Goal: Navigation & Orientation: Find specific page/section

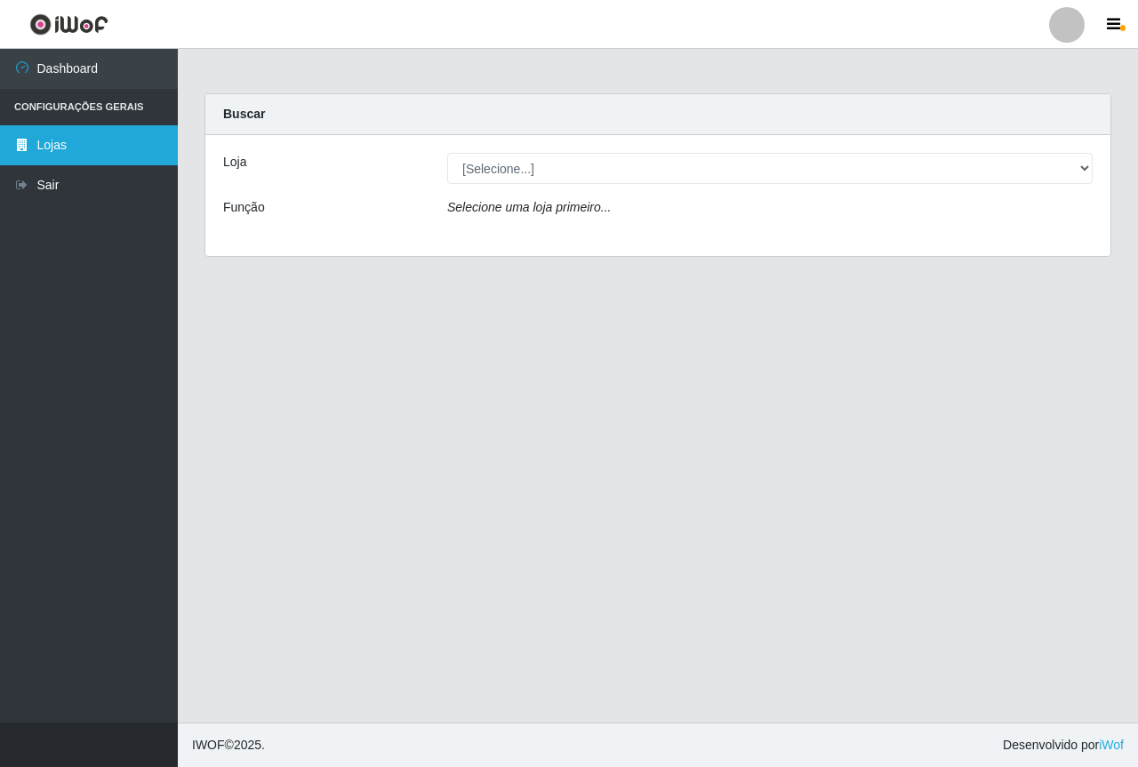
click at [86, 148] on link "Lojas" at bounding box center [89, 145] width 178 height 40
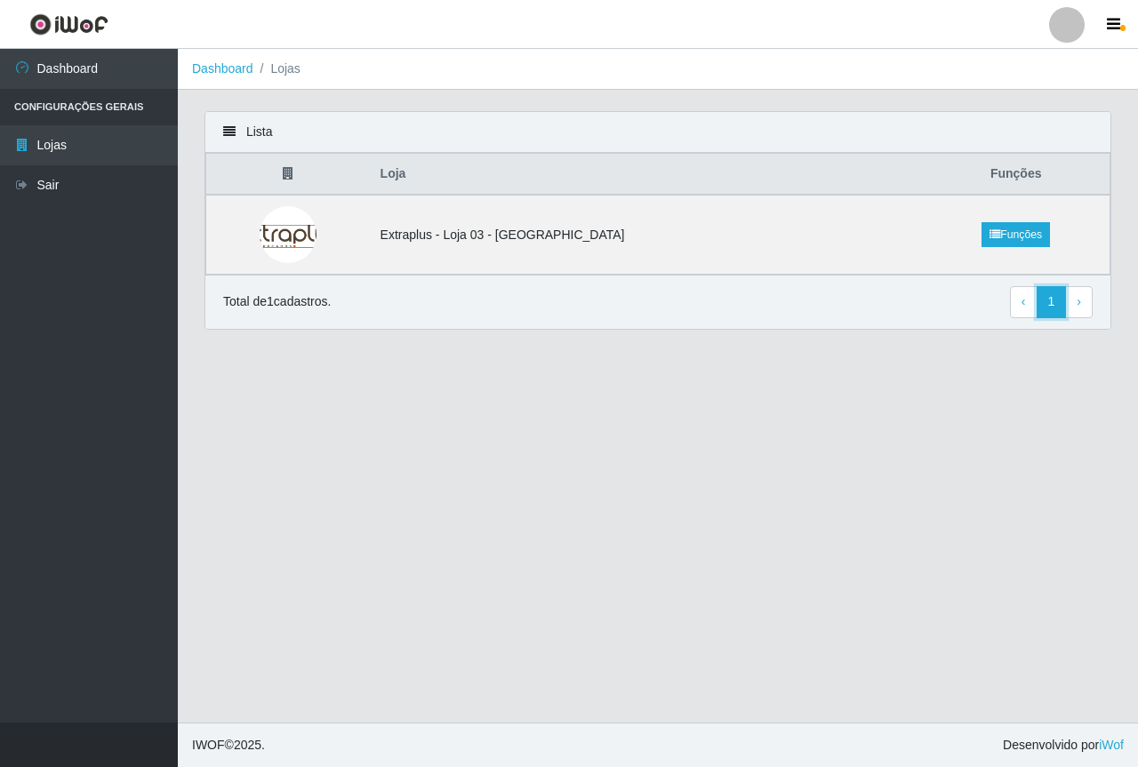
click at [1054, 300] on link "1" at bounding box center [1052, 302] width 30 height 32
click at [140, 108] on li "Configurações Gerais" at bounding box center [89, 107] width 178 height 36
click at [229, 75] on link "Dashboard" at bounding box center [222, 68] width 61 height 14
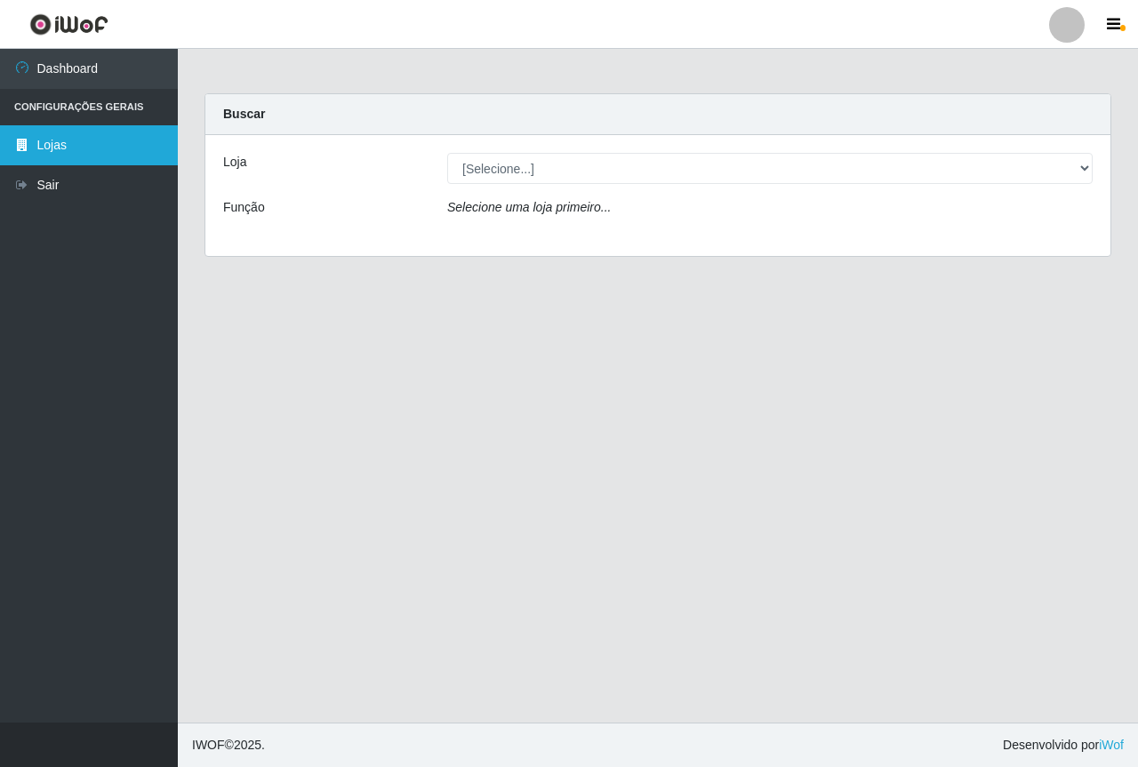
click at [68, 148] on link "Lojas" at bounding box center [89, 145] width 178 height 40
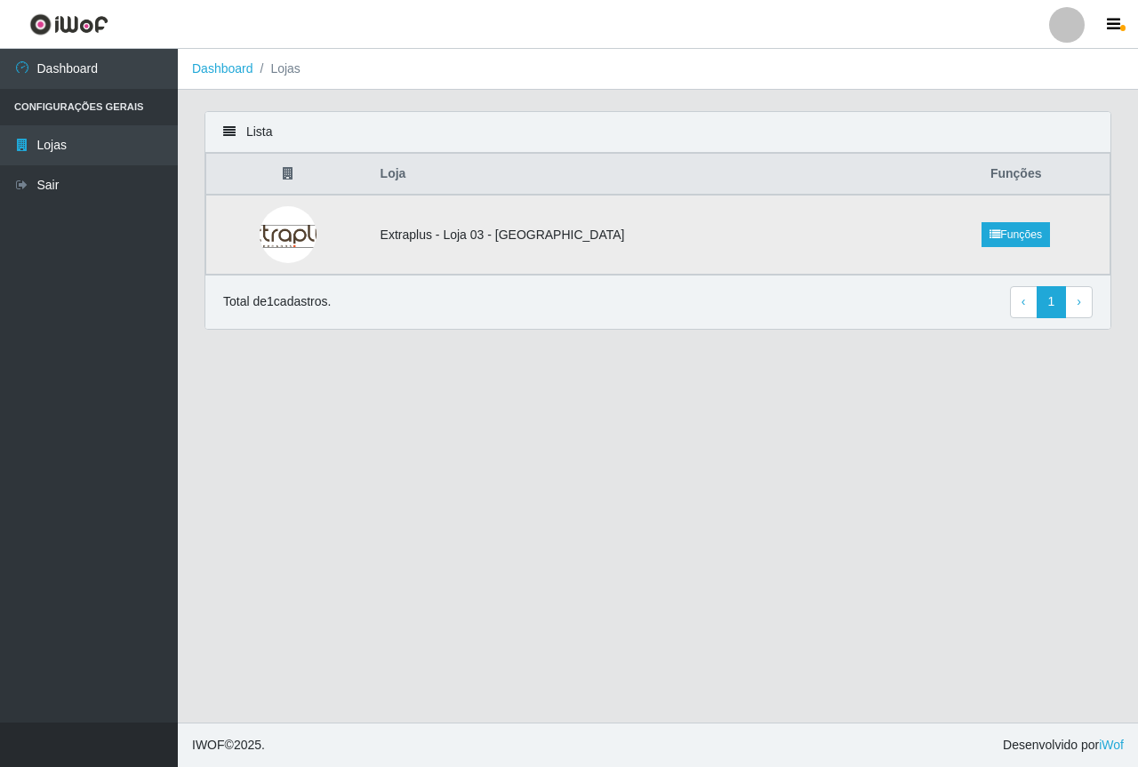
click at [282, 230] on img at bounding box center [288, 234] width 104 height 57
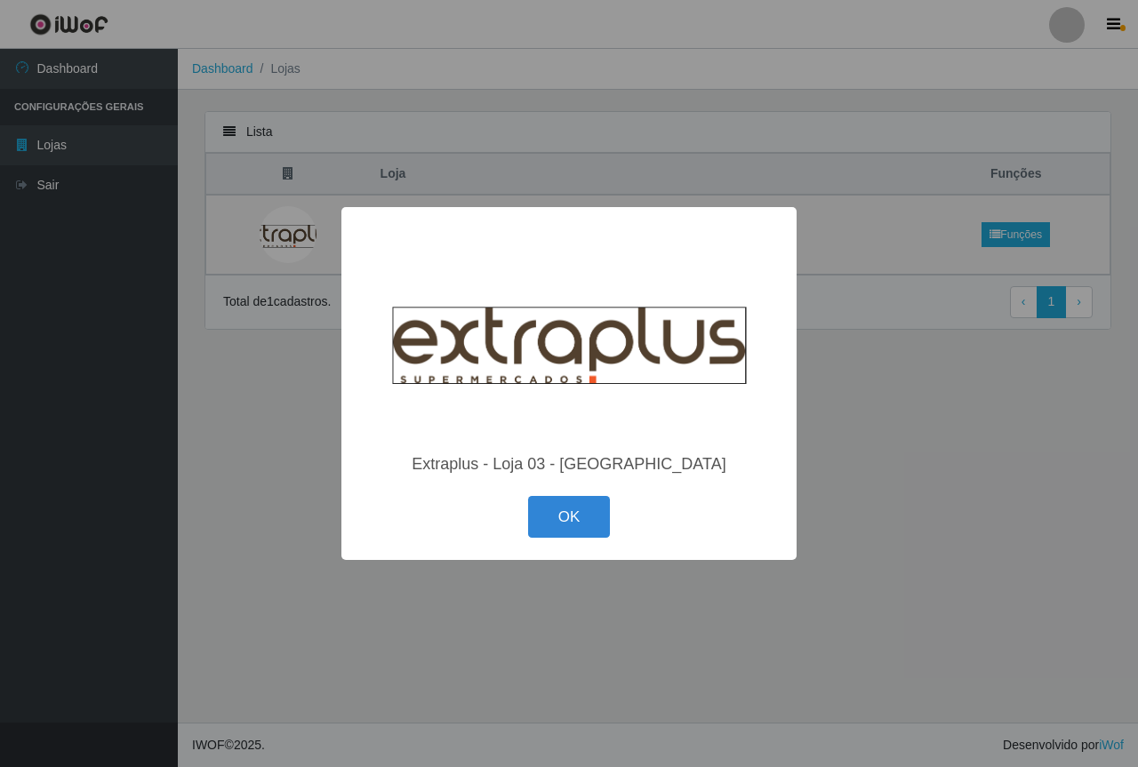
drag, startPoint x: 292, startPoint y: 364, endPoint x: 320, endPoint y: 365, distance: 28.5
click at [295, 365] on div "× Extraplus - Loja 03 - Praia da Costa OK Cancel" at bounding box center [569, 383] width 1138 height 767
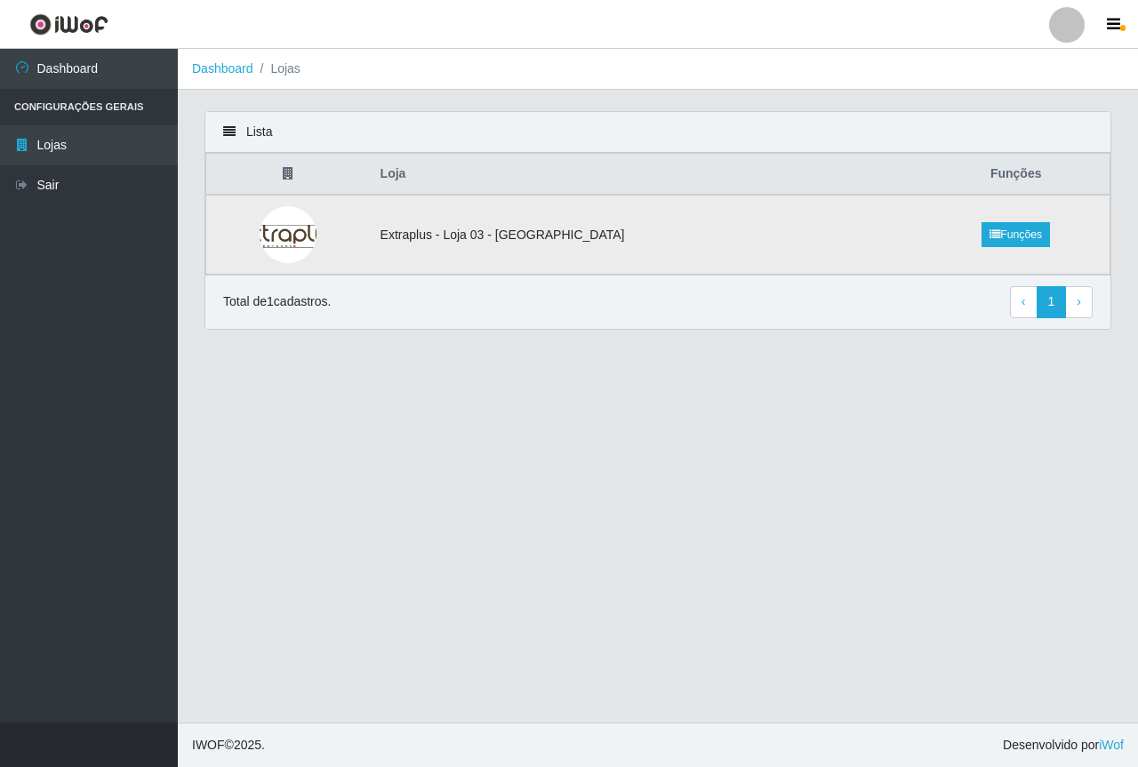
click at [676, 252] on td "Extraplus - Loja 03 - [GEOGRAPHIC_DATA]" at bounding box center [646, 235] width 553 height 80
click at [1010, 235] on link "Funções" at bounding box center [1016, 234] width 68 height 25
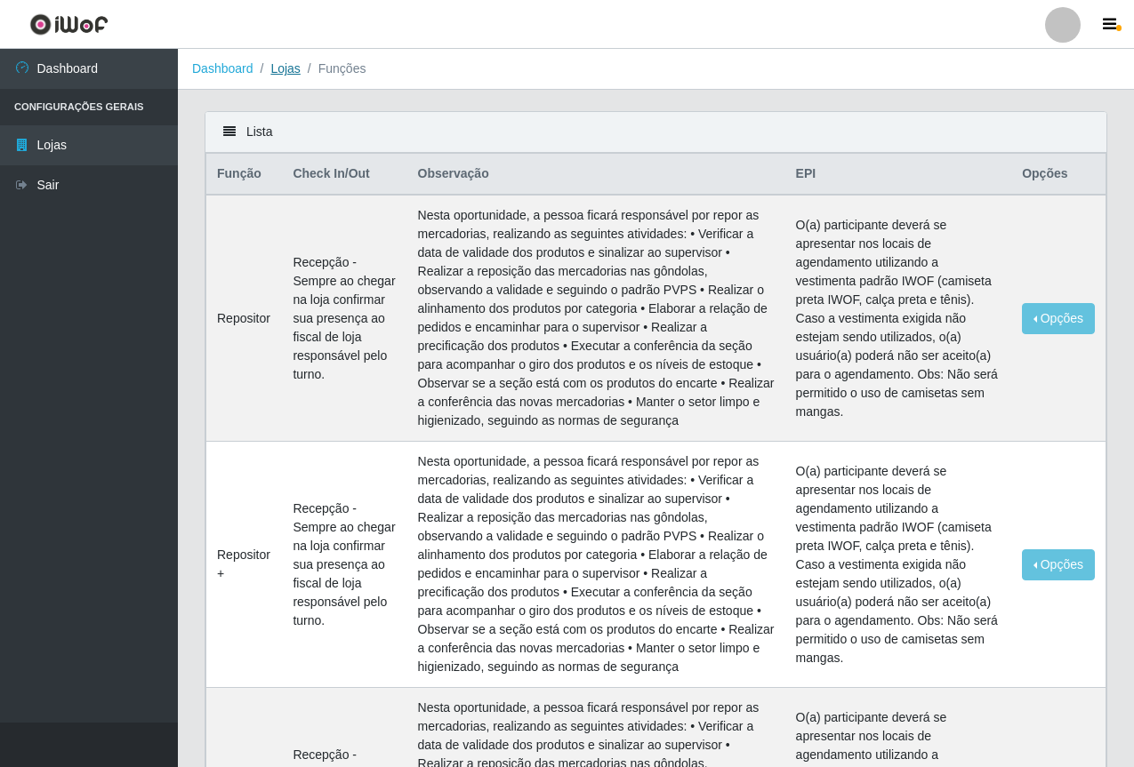
click at [282, 68] on link "Lojas" at bounding box center [284, 68] width 29 height 14
